Goal: Transaction & Acquisition: Subscribe to service/newsletter

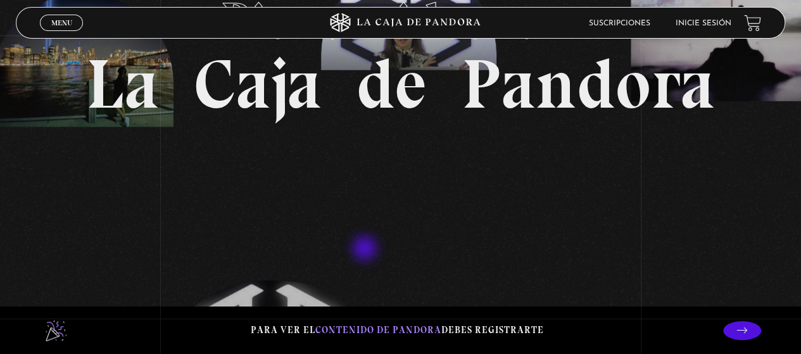
scroll to position [317, 0]
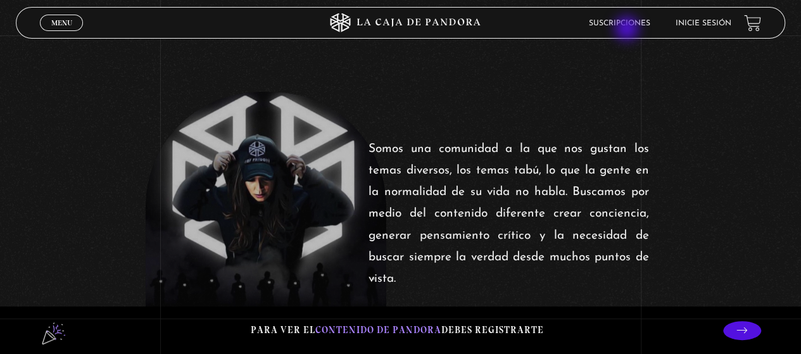
click at [628, 30] on li "Suscripciones" at bounding box center [619, 23] width 61 height 20
click at [626, 22] on link "Suscripciones" at bounding box center [619, 24] width 61 height 8
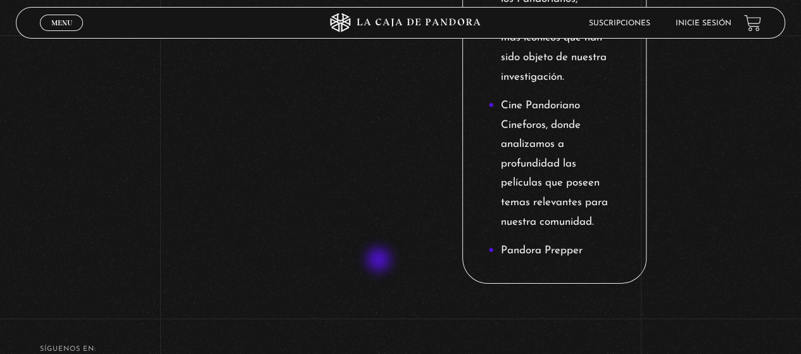
scroll to position [2086, 0]
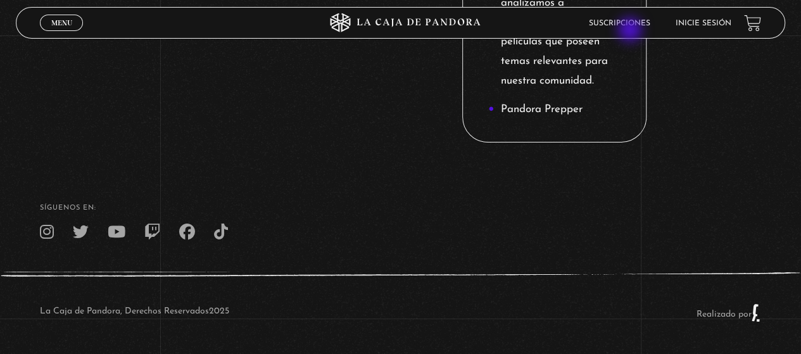
click at [631, 31] on li "Suscripciones" at bounding box center [619, 23] width 61 height 20
click at [634, 25] on link "Suscripciones" at bounding box center [619, 24] width 61 height 8
